Goal: Task Accomplishment & Management: Complete application form

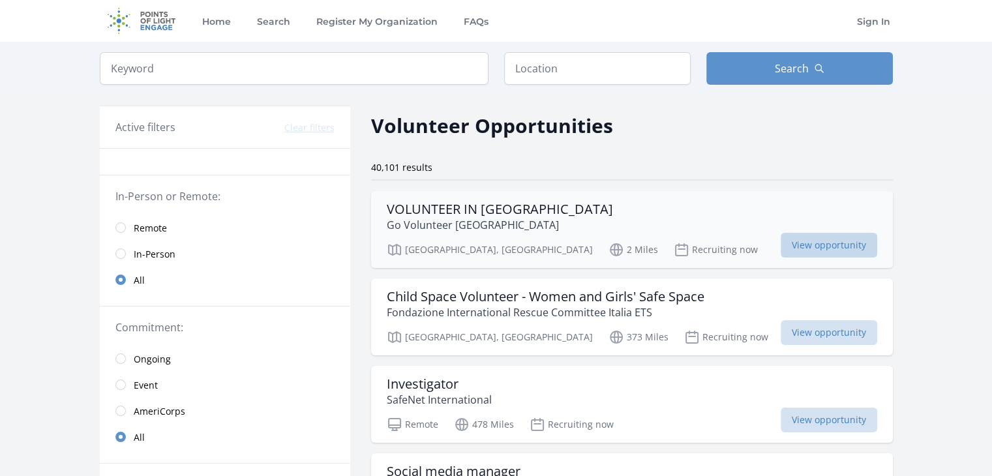
click at [800, 254] on span "View opportunity" at bounding box center [829, 245] width 97 height 25
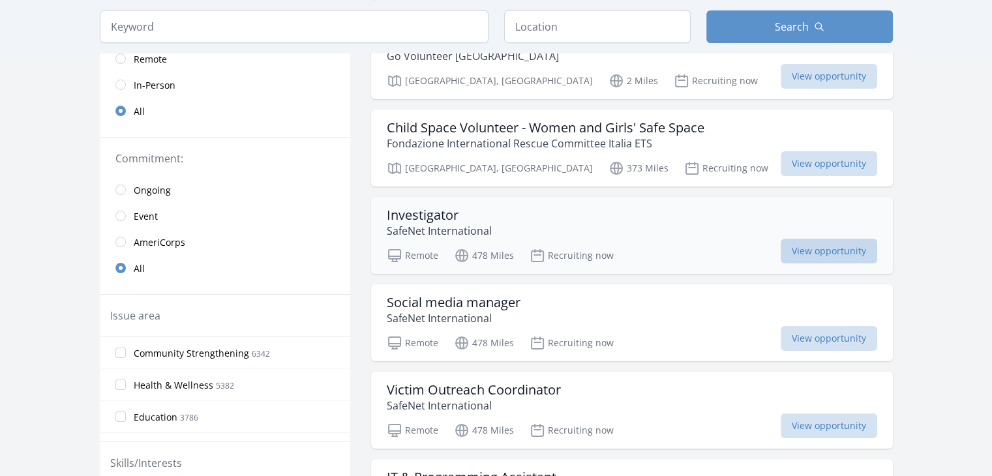
scroll to position [170, 0]
click at [818, 332] on span "View opportunity" at bounding box center [829, 338] width 97 height 25
click at [810, 255] on span "View opportunity" at bounding box center [829, 250] width 97 height 25
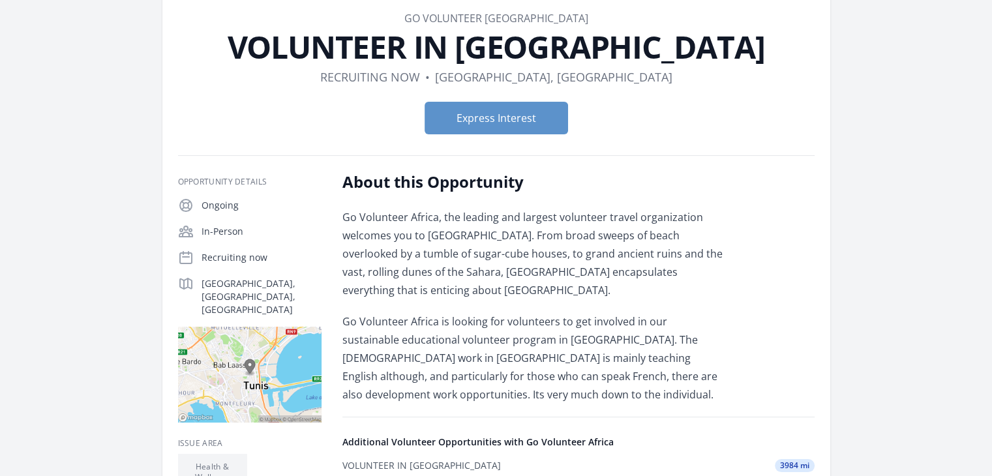
scroll to position [78, 0]
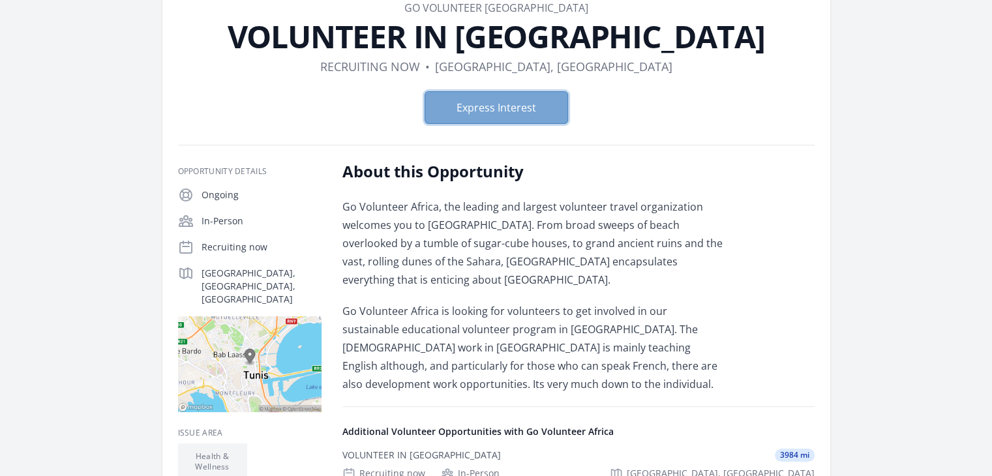
click at [496, 115] on button "Express Interest" at bounding box center [497, 107] width 144 height 33
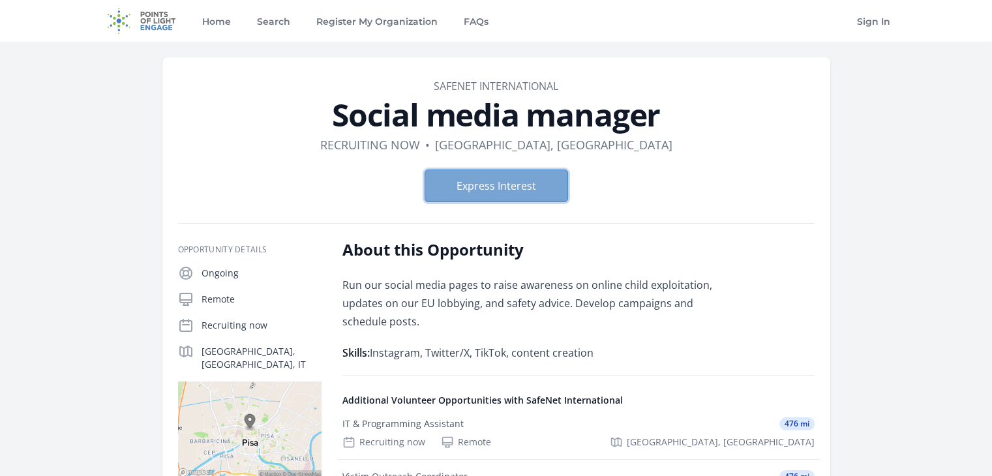
click at [527, 179] on button "Express Interest" at bounding box center [497, 186] width 144 height 33
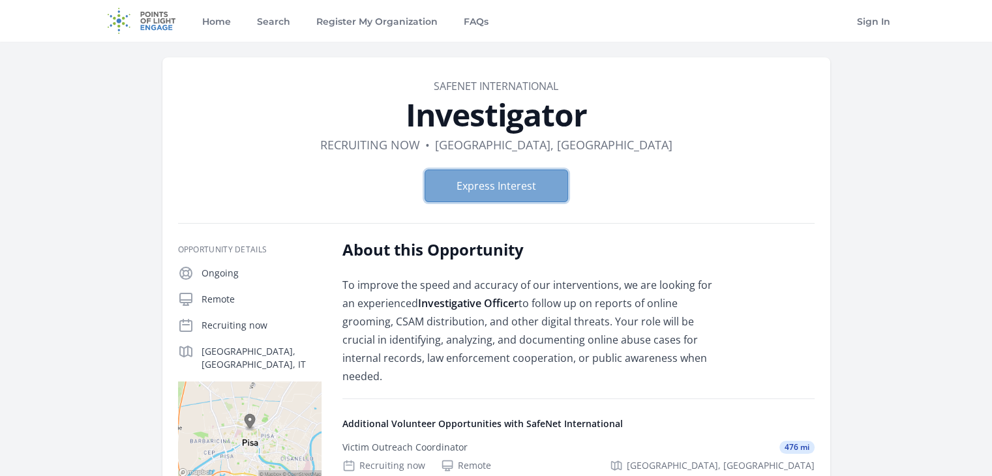
click at [538, 177] on button "Express Interest" at bounding box center [497, 186] width 144 height 33
